Goal: Transaction & Acquisition: Download file/media

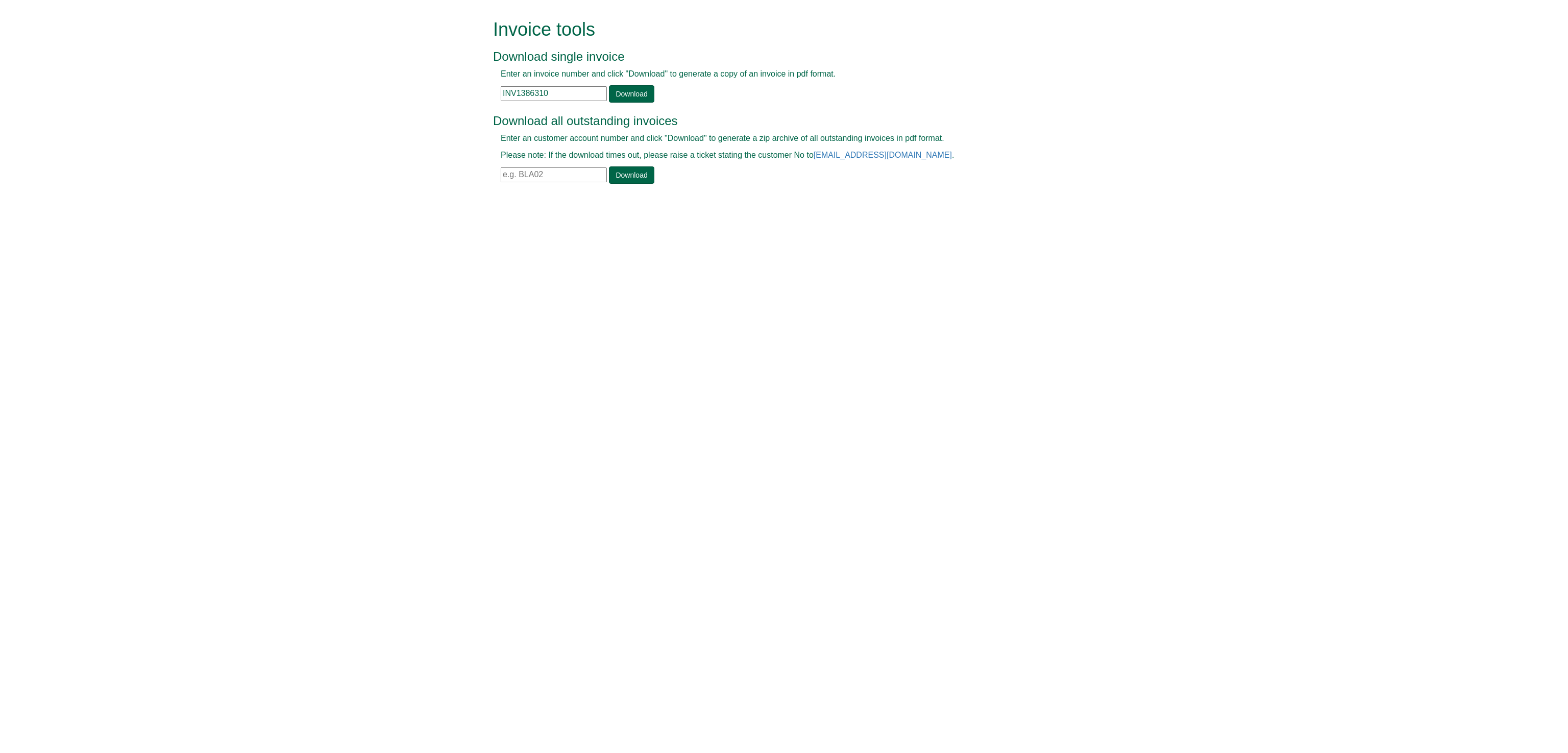
drag, startPoint x: 553, startPoint y: 88, endPoint x: 449, endPoint y: 97, distance: 104.4
click at [449, 97] on form "Invoice tools Download single invoice Enter an invoice number and click "Downlo…" at bounding box center [784, 102] width 1568 height 205
paste input "78167"
click at [634, 90] on link "Download" at bounding box center [631, 94] width 45 height 18
drag, startPoint x: 547, startPoint y: 89, endPoint x: 414, endPoint y: 80, distance: 133.3
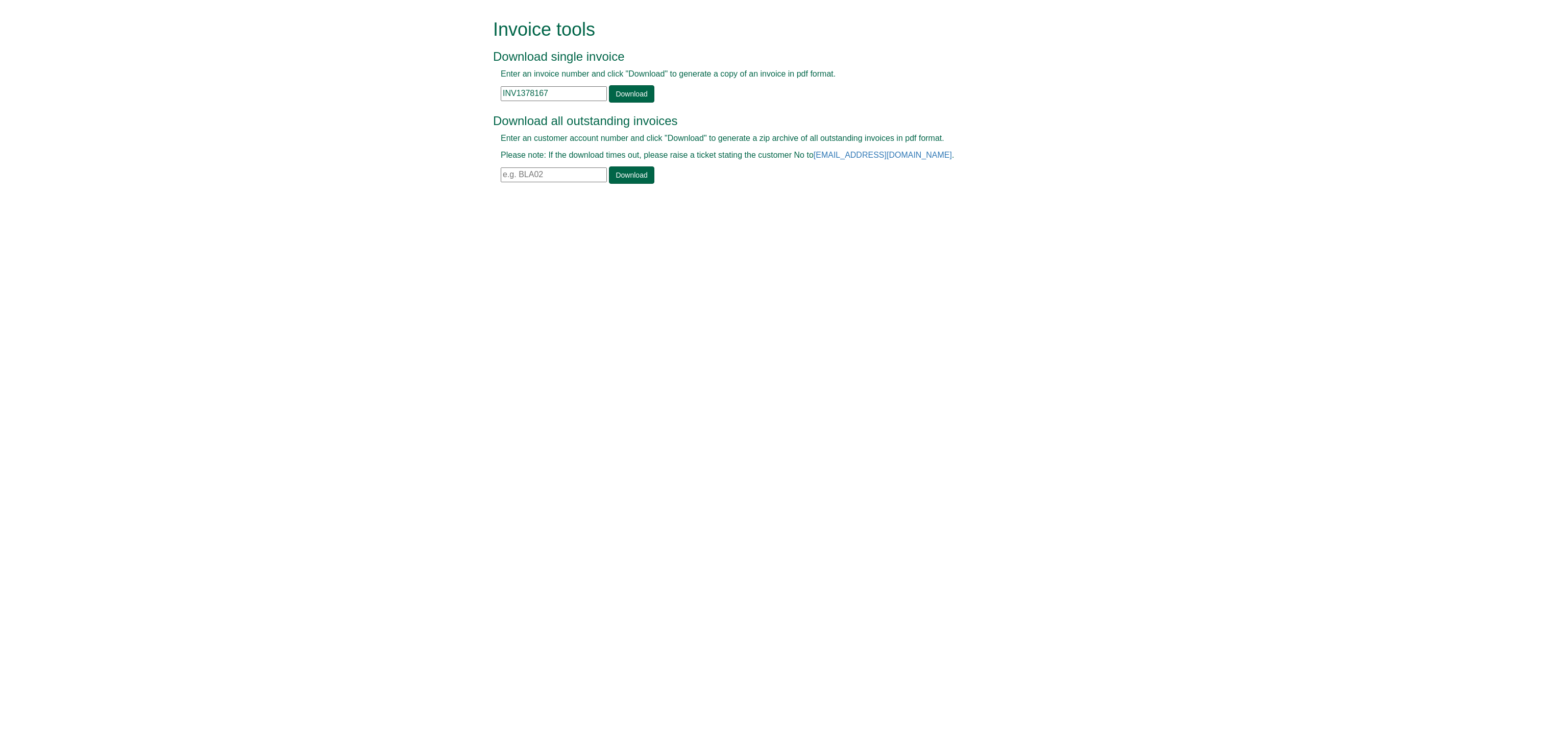
click at [414, 80] on form "Invoice tools Download single invoice Enter an invoice number and click "Downlo…" at bounding box center [784, 102] width 1568 height 205
paste input "006083"
type input "INV1006083"
click at [635, 88] on link "Download" at bounding box center [631, 94] width 45 height 18
click at [515, 174] on input "text" at bounding box center [554, 175] width 106 height 15
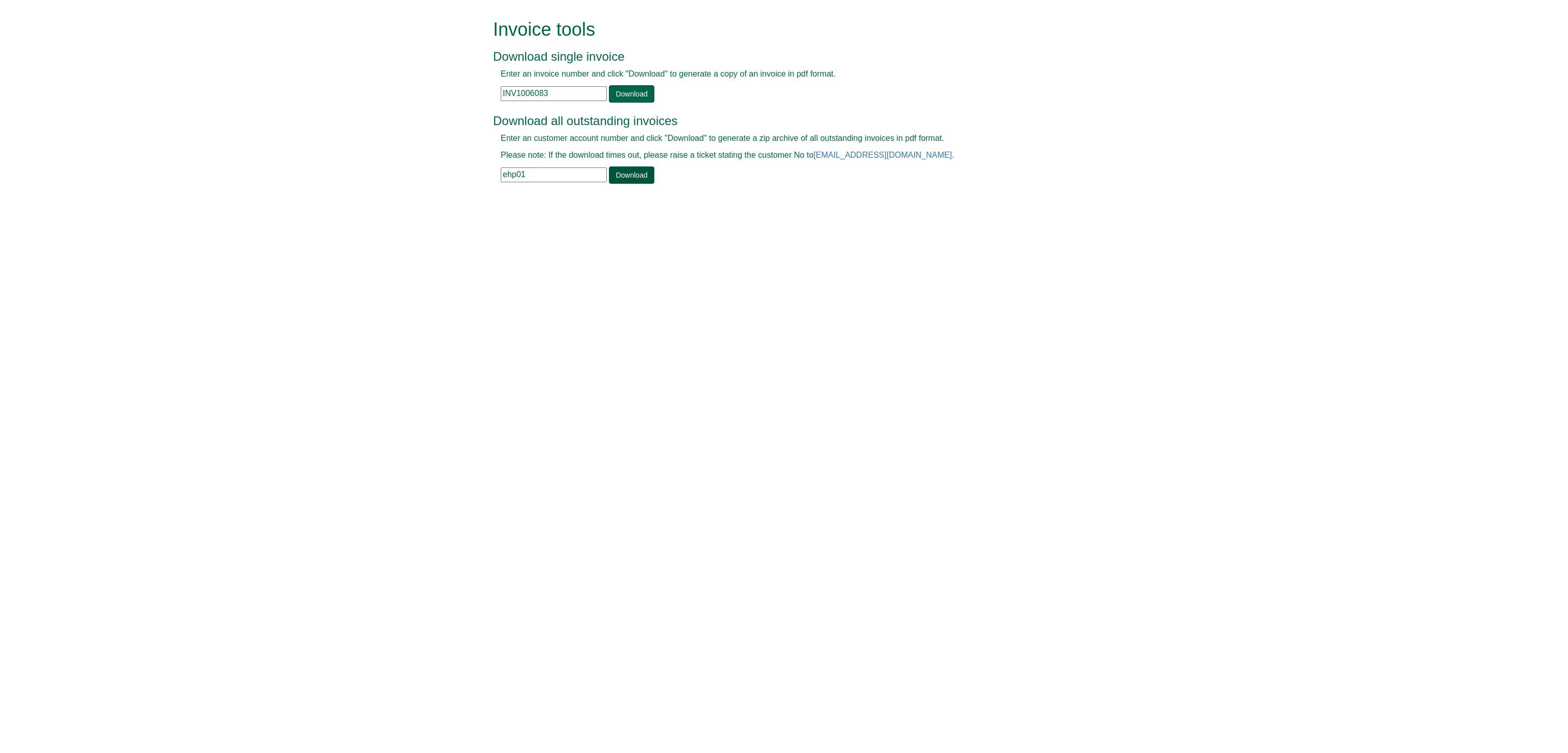
type input "ehp01"
click at [634, 175] on link "Download" at bounding box center [631, 175] width 45 height 18
